Goal: Task Accomplishment & Management: Manage account settings

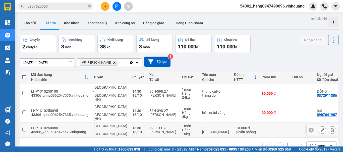
click at [92, 127] on td "[GEOGRAPHIC_DATA] - [GEOGRAPHIC_DATA]" at bounding box center [110, 130] width 39 height 15
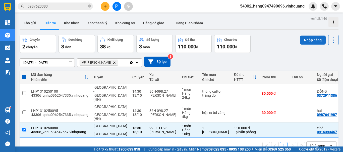
click at [304, 42] on button "Nhập hàng" at bounding box center [313, 40] width 26 height 9
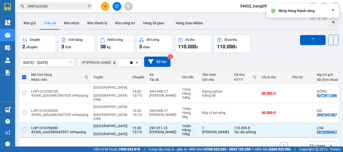
checkbox input "false"
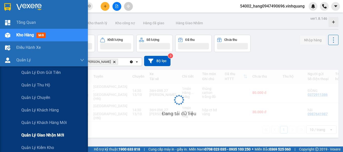
click at [53, 134] on span "Quản lý giao nhận mới" at bounding box center [42, 135] width 43 height 6
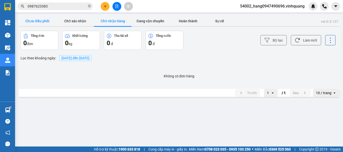
click at [48, 21] on button "Chưa điều phối" at bounding box center [38, 21] width 38 height 10
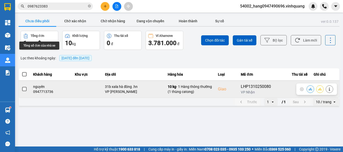
click at [43, 92] on div "0947713736" at bounding box center [51, 91] width 36 height 5
copy div "0947713736"
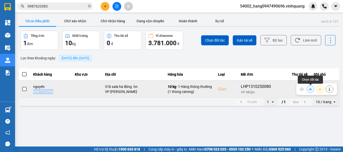
click at [313, 88] on button at bounding box center [310, 89] width 7 height 9
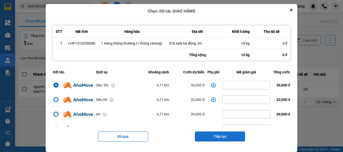
click at [213, 135] on button "Tiếp tục" at bounding box center [220, 137] width 50 height 10
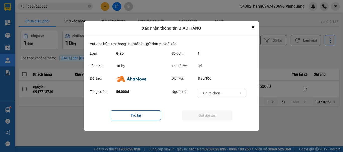
click at [222, 92] on div "-- Chưa chọn --" at bounding box center [211, 93] width 23 height 5
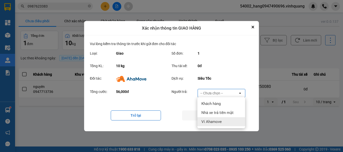
click at [209, 121] on span "Ví Ahamove" at bounding box center [211, 122] width 20 height 5
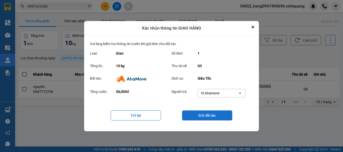
click at [208, 117] on button "Gửi đối tác" at bounding box center [207, 116] width 50 height 10
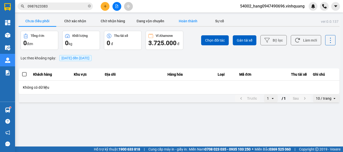
click at [192, 20] on button "Hoàn thành" at bounding box center [188, 21] width 38 height 10
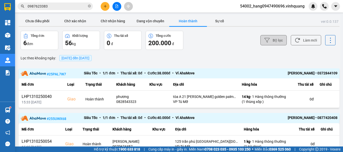
click at [271, 40] on button "Bộ lọc" at bounding box center [273, 40] width 26 height 10
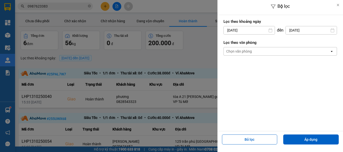
click at [271, 49] on div "Chọn văn phòng" at bounding box center [277, 51] width 106 height 8
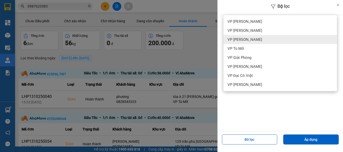
click at [266, 40] on div "VP [PERSON_NAME]" at bounding box center [281, 39] width 114 height 9
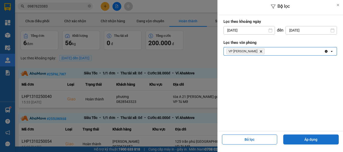
click at [293, 139] on button "Áp dụng" at bounding box center [311, 140] width 56 height 10
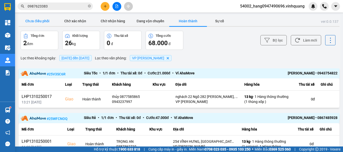
click at [30, 22] on button "Chưa điều phối" at bounding box center [38, 21] width 38 height 10
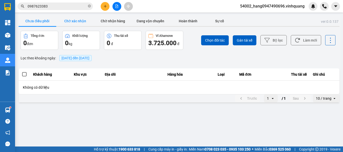
click at [71, 24] on button "Chờ xác nhận" at bounding box center [75, 21] width 38 height 10
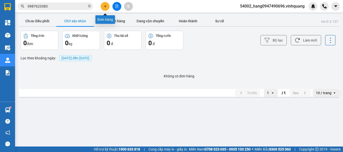
click at [108, 7] on button at bounding box center [105, 6] width 9 height 9
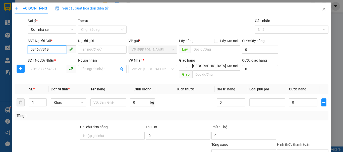
type input "0946778194"
click at [63, 61] on div "0946778194 - [PERSON_NAME]" at bounding box center [54, 60] width 49 height 6
type input "[PERSON_NAME]"
type input "0946930688"
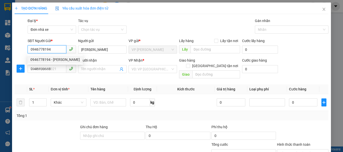
type input "thuận phát"
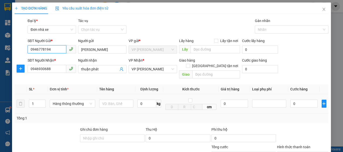
type input "0946778194"
click at [106, 103] on div at bounding box center [116, 104] width 34 height 10
click at [106, 100] on input "text" at bounding box center [116, 104] width 34 height 8
click at [61, 70] on input "0946930688" at bounding box center [47, 69] width 39 height 8
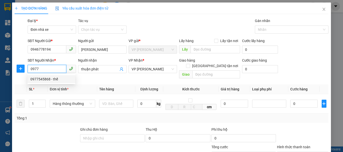
type input "0977545868"
type input "thế"
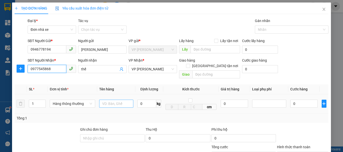
type input "0977545868"
click at [123, 101] on input "text" at bounding box center [116, 104] width 34 height 8
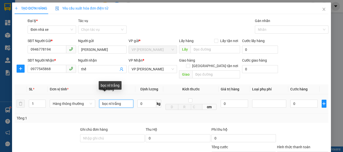
drag, startPoint x: 112, startPoint y: 98, endPoint x: 109, endPoint y: 98, distance: 3.6
click at [109, 100] on input "bọc nl trắng" at bounding box center [116, 104] width 34 height 8
type input "bọc trắng"
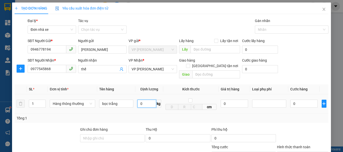
click at [141, 100] on input "0" at bounding box center [146, 104] width 19 height 8
type input "6"
click at [194, 116] on div "Tổng: 1" at bounding box center [172, 119] width 310 height 6
type input "40.000"
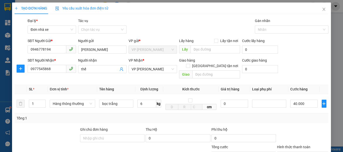
type input "40.000"
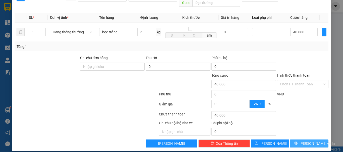
click at [304, 141] on span "[PERSON_NAME] và In" at bounding box center [317, 144] width 35 height 6
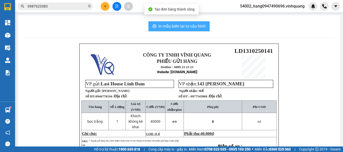
click at [185, 21] on button "In mẫu biên lai tự cấu hình" at bounding box center [178, 26] width 61 height 10
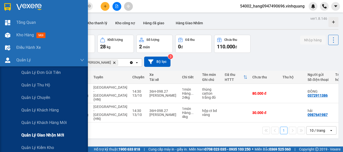
click at [39, 139] on div "Quản lý giao nhận mới" at bounding box center [52, 135] width 63 height 13
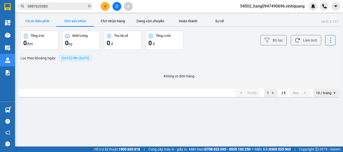
click at [45, 20] on button "Chưa điều phối" at bounding box center [38, 21] width 38 height 10
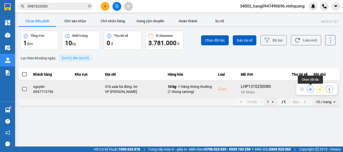
click at [312, 88] on icon at bounding box center [311, 90] width 4 height 4
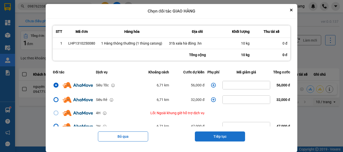
click at [209, 134] on button "Tiếp tục" at bounding box center [220, 137] width 50 height 10
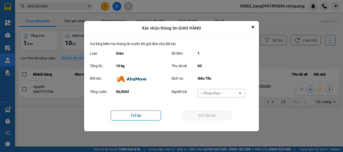
click at [215, 93] on div "-- Chưa chọn --" at bounding box center [211, 93] width 23 height 5
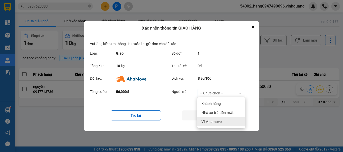
click at [217, 120] on span "Ví Ahamove" at bounding box center [211, 122] width 20 height 5
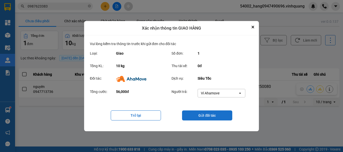
click at [214, 113] on button "Gửi đối tác" at bounding box center [207, 116] width 50 height 10
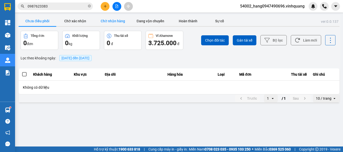
click at [100, 22] on button "Chờ nhận hàng" at bounding box center [113, 21] width 38 height 10
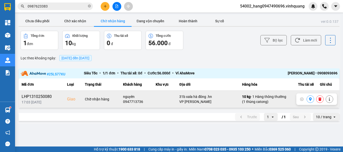
click at [134, 102] on div "0947713736" at bounding box center [136, 101] width 27 height 5
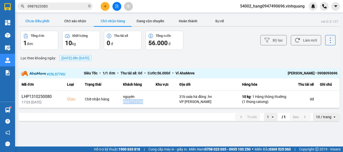
click at [47, 23] on button "Chưa điều phối" at bounding box center [38, 21] width 38 height 10
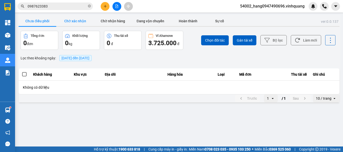
click at [64, 20] on button "Chờ xác nhận" at bounding box center [75, 21] width 38 height 10
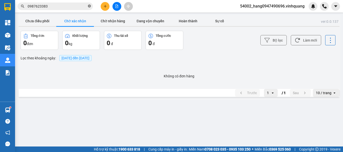
click at [88, 6] on icon "close-circle" at bounding box center [89, 6] width 3 height 3
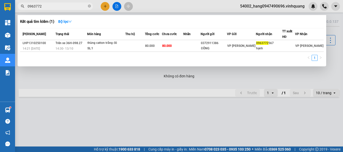
type input "0963772"
click at [117, 79] on div at bounding box center [171, 76] width 343 height 152
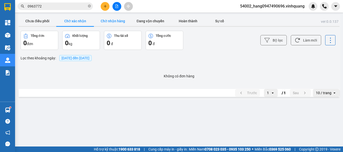
click at [123, 21] on button "Chờ nhận hàng" at bounding box center [113, 21] width 38 height 10
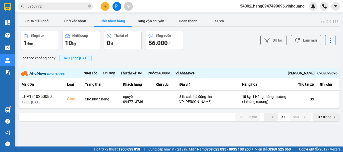
click at [333, 73] on div "[PERSON_NAME] • 0908093696" at bounding box center [305, 74] width 63 height 6
copy div "0908093696"
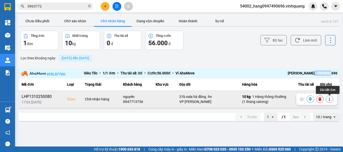
click at [331, 98] on button at bounding box center [329, 99] width 7 height 9
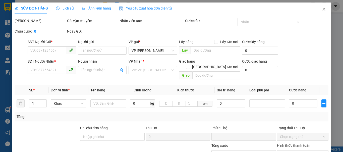
click at [66, 9] on span "Lịch sử" at bounding box center [65, 8] width 18 height 4
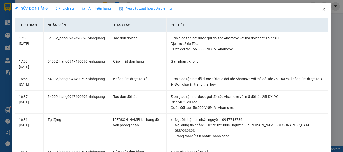
click at [322, 9] on icon "close" at bounding box center [324, 9] width 4 height 4
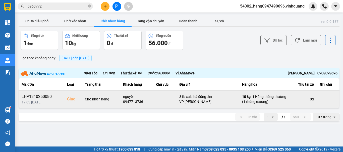
click at [284, 100] on div "10 kg - 1 Hàng thông thường (1 thùng catong)" at bounding box center [264, 99] width 44 height 10
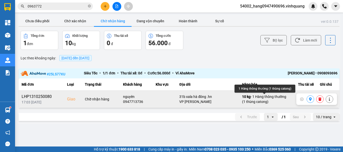
click at [284, 100] on div "10 kg - 1 Hàng thông thường (1 thùng catong)" at bounding box center [264, 99] width 44 height 10
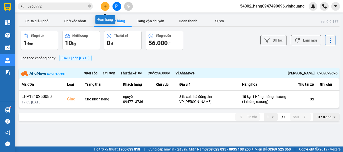
click at [101, 7] on button at bounding box center [105, 6] width 9 height 9
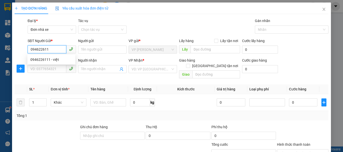
type input "0946226111"
type input "việt"
type input "0844776666"
type input "dũng"
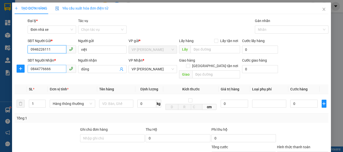
type input "0946226111"
click at [57, 70] on input "0844776666" at bounding box center [47, 69] width 39 height 8
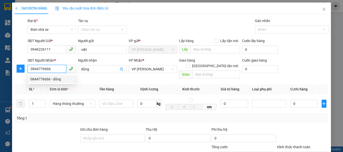
drag, startPoint x: 57, startPoint y: 66, endPoint x: 39, endPoint y: 67, distance: 17.9
click at [39, 67] on input "0844776666" at bounding box center [47, 69] width 39 height 8
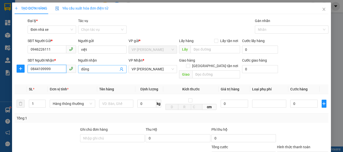
type input "0844109999"
click at [98, 68] on input "dũng" at bounding box center [99, 70] width 37 height 6
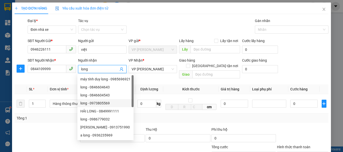
type input "long"
click at [171, 119] on div "Transit Pickup Surcharge Ids Transit Deliver Surcharge Ids Transit Deliver Surc…" at bounding box center [172, 119] width 314 height 202
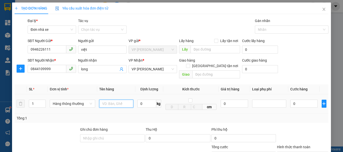
click at [111, 100] on input "text" at bounding box center [116, 104] width 34 height 8
type input "bọc bdv"
click at [141, 100] on input "0" at bounding box center [146, 104] width 19 height 8
type input "6"
click at [162, 114] on div "Tổng: 1" at bounding box center [172, 119] width 314 height 10
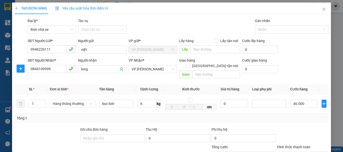
type input "40.000"
click at [149, 100] on input "6" at bounding box center [146, 104] width 19 height 8
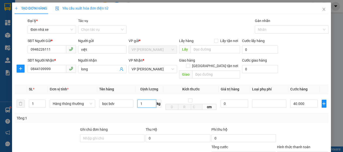
type input "1"
click at [153, 119] on div "Transit Pickup Surcharge Ids Transit Deliver Surcharge Ids Transit Deliver Surc…" at bounding box center [172, 119] width 314 height 202
type input "30.000"
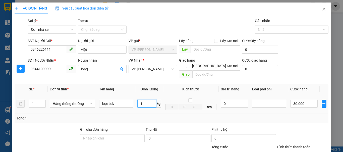
click at [144, 100] on input "1" at bounding box center [146, 104] width 19 height 8
drag, startPoint x: 144, startPoint y: 100, endPoint x: 125, endPoint y: 98, distance: 20.0
click at [125, 98] on tr "1 Hàng thông thường bọc bdv 1 kg cm 0 30.000" at bounding box center [172, 103] width 314 height 19
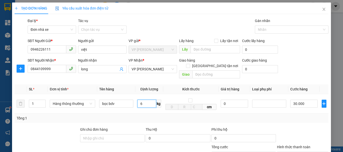
type input "6"
click at [158, 116] on div "Tổng: 1" at bounding box center [172, 119] width 310 height 6
type input "40.000"
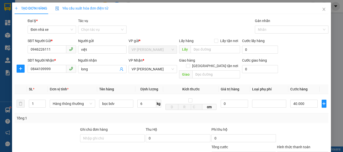
scroll to position [72, 0]
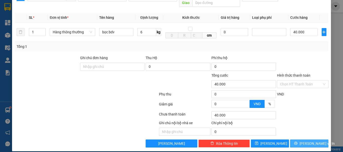
click at [304, 141] on span "[PERSON_NAME] và In" at bounding box center [317, 144] width 35 height 6
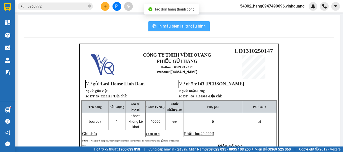
click at [189, 31] on button "In mẫu biên lai tự cấu hình" at bounding box center [178, 26] width 61 height 10
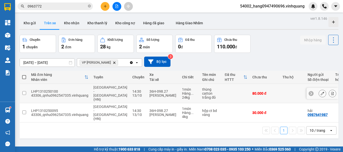
click at [149, 95] on div "[PERSON_NAME]" at bounding box center [163, 96] width 28 height 4
checkbox input "true"
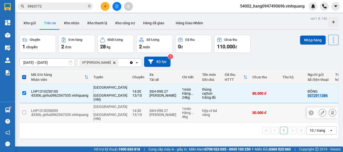
click at [147, 107] on td "36H-098.27 [PERSON_NAME]" at bounding box center [163, 112] width 33 height 19
checkbox input "true"
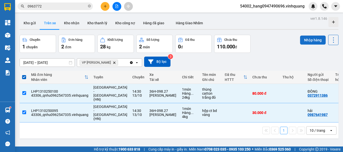
click at [311, 40] on button "Nhập hàng" at bounding box center [313, 40] width 26 height 9
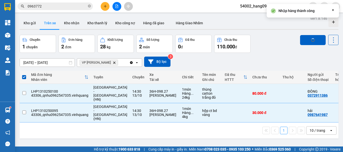
checkbox input "false"
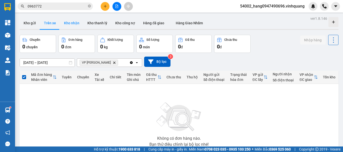
click at [73, 26] on button "Kho nhận" at bounding box center [71, 23] width 23 height 12
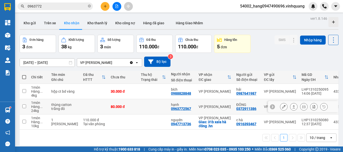
click at [178, 109] on div "0963772567" at bounding box center [181, 109] width 20 height 4
copy div "0963772567"
click at [121, 7] on div at bounding box center [117, 6] width 38 height 9
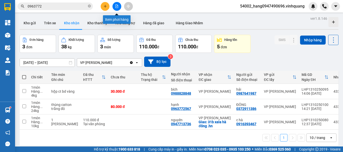
click at [117, 7] on icon "file-add" at bounding box center [117, 7] width 4 height 4
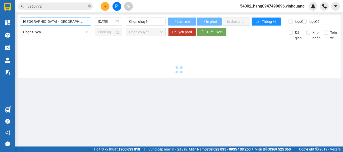
click at [74, 22] on span "[GEOGRAPHIC_DATA] - [GEOGRAPHIC_DATA]" at bounding box center [55, 22] width 65 height 8
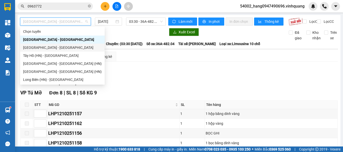
click at [65, 50] on div "[GEOGRAPHIC_DATA] - [GEOGRAPHIC_DATA]" at bounding box center [62, 48] width 79 height 6
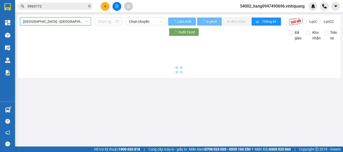
type input "[DATE]"
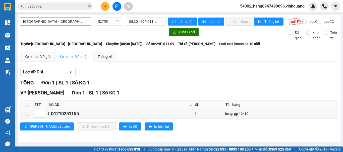
click at [66, 22] on span "[GEOGRAPHIC_DATA] - [GEOGRAPHIC_DATA]" at bounding box center [55, 22] width 65 height 8
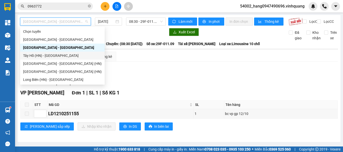
click at [61, 57] on div "Tây Hồ (HN) - [GEOGRAPHIC_DATA]" at bounding box center [62, 56] width 79 height 6
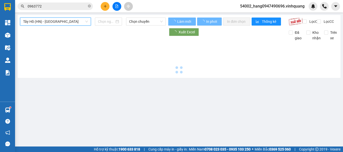
type input "[DATE]"
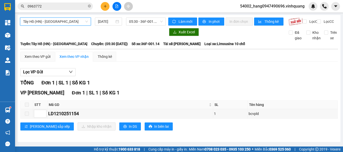
scroll to position [2, 0]
click at [138, 18] on span "05:30 - 36F-001.14" at bounding box center [146, 22] width 34 height 8
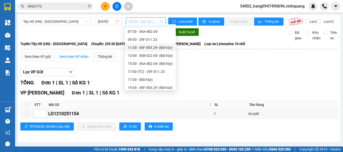
scroll to position [16, 0]
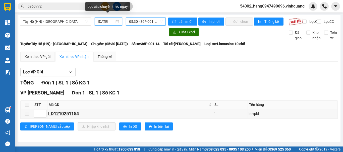
click at [108, 19] on input "[DATE]" at bounding box center [106, 22] width 17 height 6
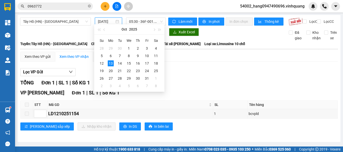
click at [181, 64] on div "Xem theo VP gửi Xem theo VP nhận Thống kê Lọc VP Gửi TỔNG Đơn 1 | SL 1 | Số KG…" at bounding box center [179, 94] width 318 height 85
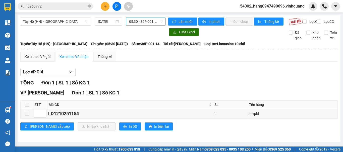
click at [142, 21] on span "05:30 - 36F-001.14" at bounding box center [146, 22] width 34 height 8
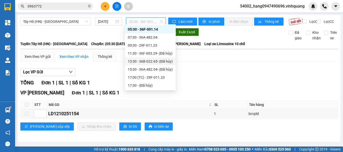
click at [151, 64] on div "13:30 - 36B-022.65 - (Đã hủy)" at bounding box center [150, 62] width 45 height 6
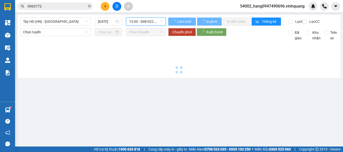
scroll to position [0, 0]
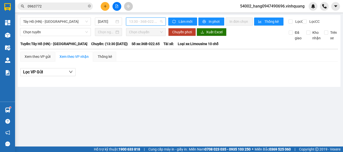
click at [139, 20] on span "13:30 - 36B-022.65 - (Đã hủy)" at bounding box center [146, 22] width 34 height 8
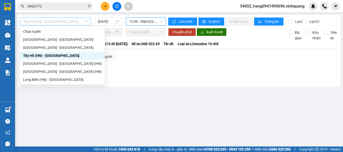
click at [79, 22] on span "Tây Hồ (HN) - [GEOGRAPHIC_DATA]" at bounding box center [55, 22] width 65 height 8
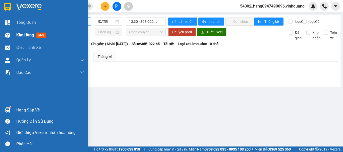
click at [9, 38] on div at bounding box center [7, 35] width 9 height 9
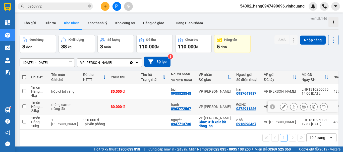
click at [81, 103] on td at bounding box center [95, 106] width 28 height 15
checkbox input "true"
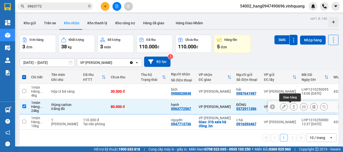
click at [292, 107] on icon at bounding box center [294, 107] width 4 height 4
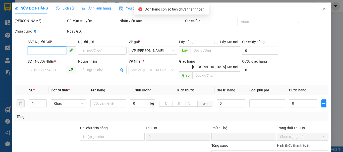
type input "0372911386"
type input "ĐÔNG"
type input "0963772567"
type input "hạnh"
type input "0"
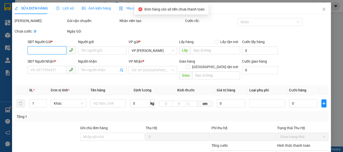
type input "80.000"
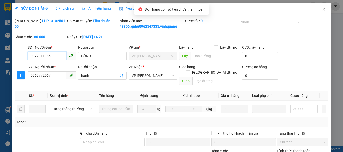
scroll to position [76, 0]
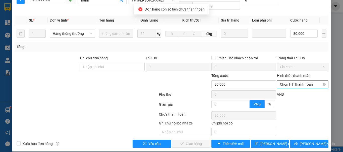
click at [287, 81] on span "Chọn HT Thanh Toán" at bounding box center [302, 85] width 45 height 8
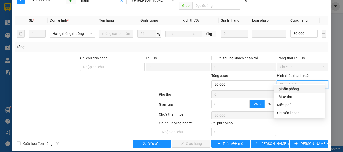
click at [286, 89] on div "Tại văn phòng" at bounding box center [299, 89] width 45 height 6
type input "0"
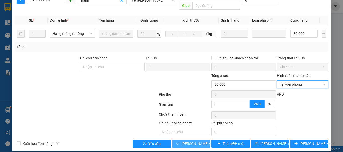
click at [192, 141] on span "[PERSON_NAME] và Giao hàng" at bounding box center [206, 144] width 48 height 6
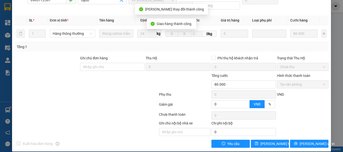
scroll to position [0, 0]
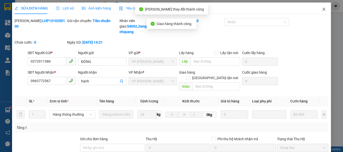
click at [322, 10] on icon "close" at bounding box center [324, 9] width 4 height 4
